Goal: Task Accomplishment & Management: Manage account settings

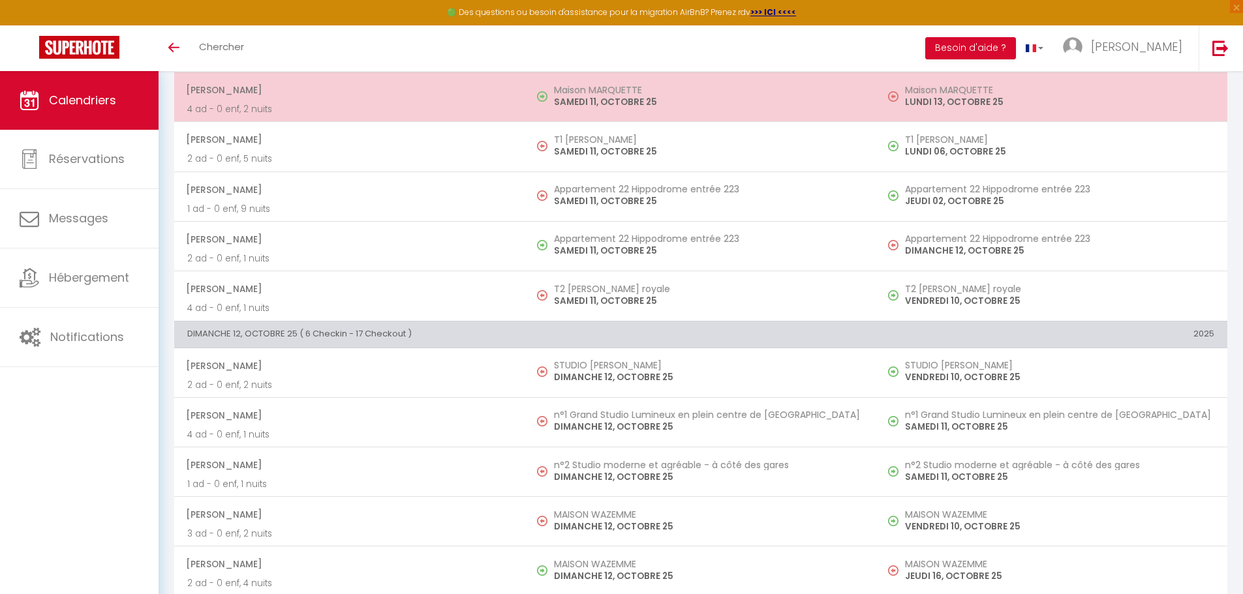
scroll to position [6196, 0]
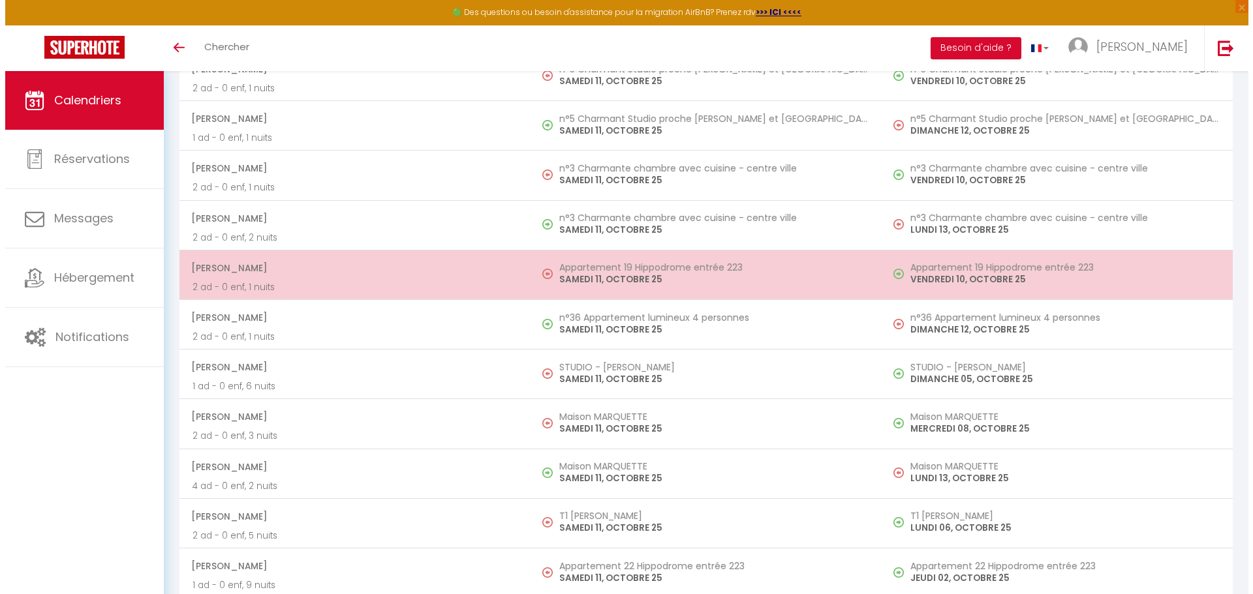
scroll to position [6049, 0]
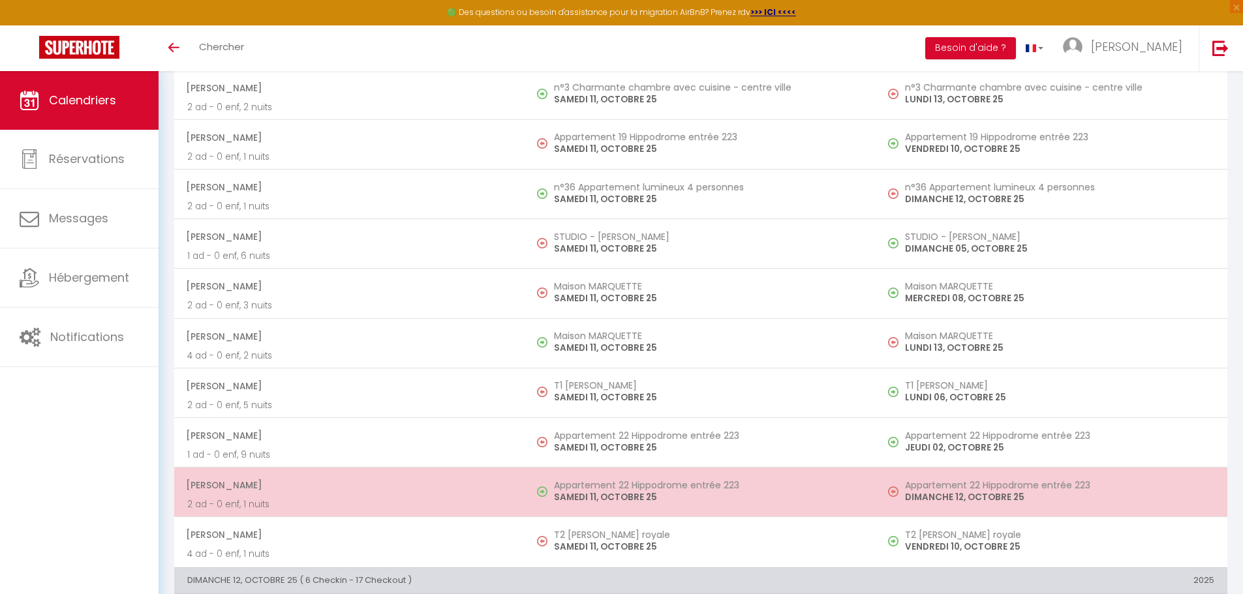
click at [493, 502] on p "2 ad - 0 enf, 1 nuits" at bounding box center [349, 505] width 325 height 14
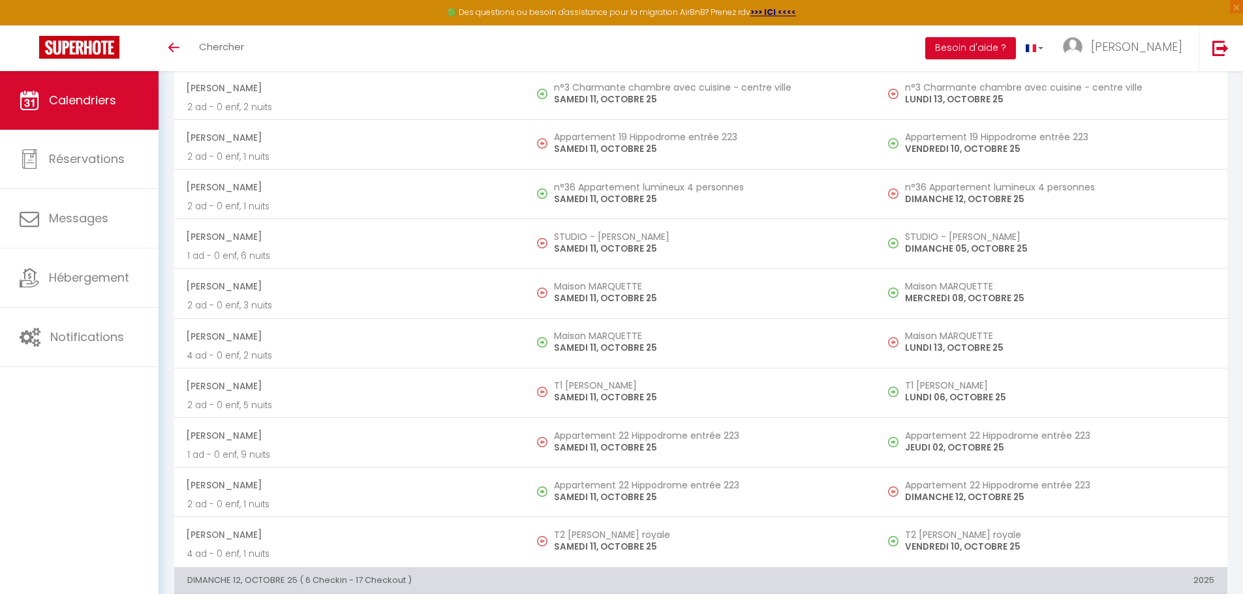
select select "OK"
select select "0"
select select "1"
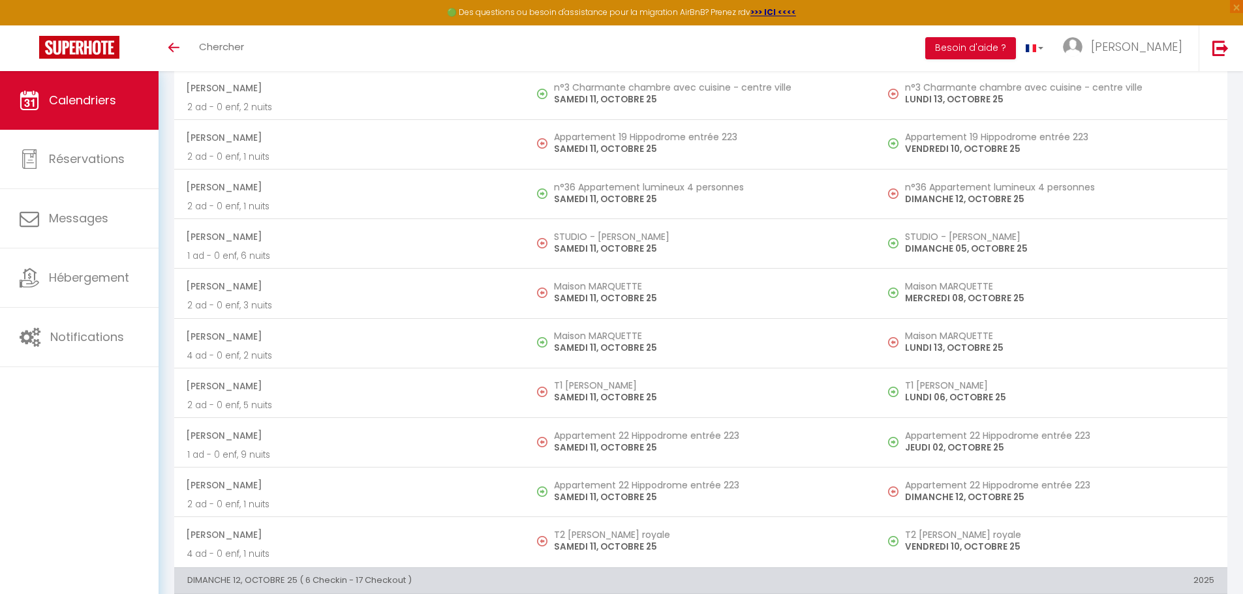
select select
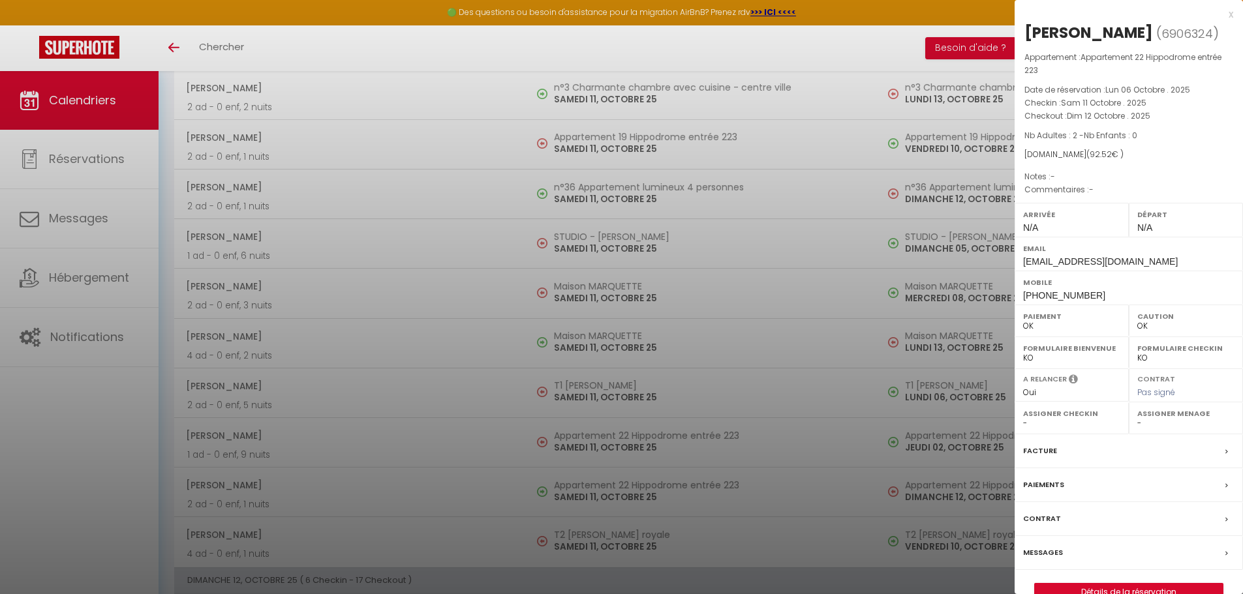
click at [472, 256] on div at bounding box center [621, 297] width 1243 height 594
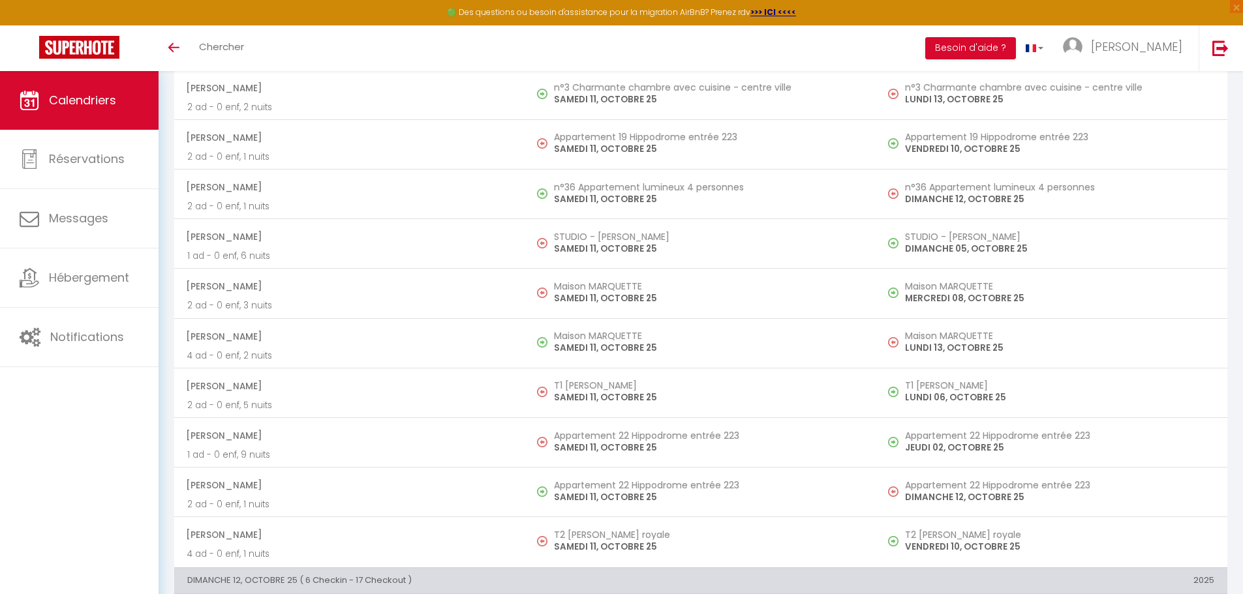
click at [619, 290] on td "Maison MARQUETTE SAMEDI 11, OCTOBRE 25" at bounding box center [700, 294] width 351 height 50
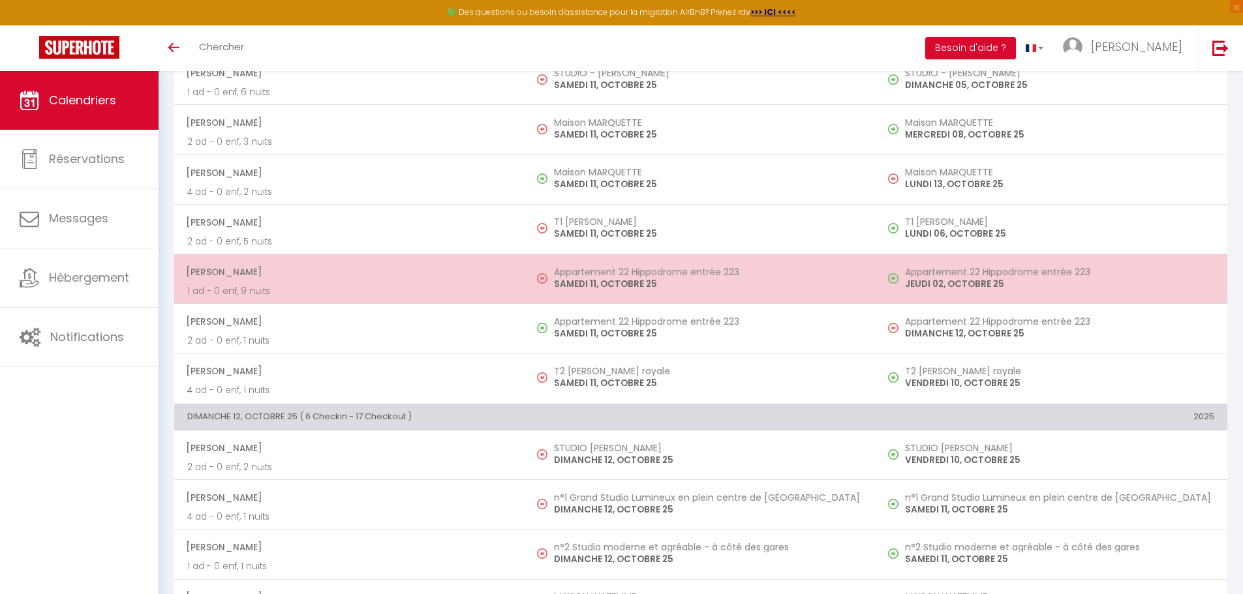
scroll to position [6180, 0]
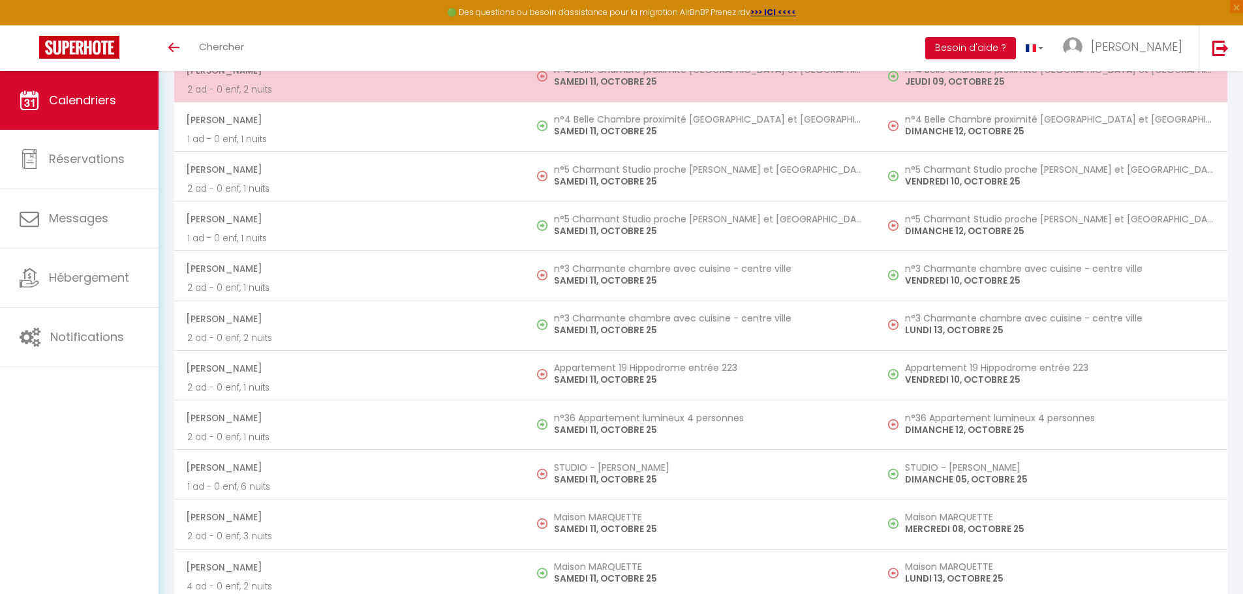
scroll to position [5912, 0]
